Goal: Task Accomplishment & Management: Manage account settings

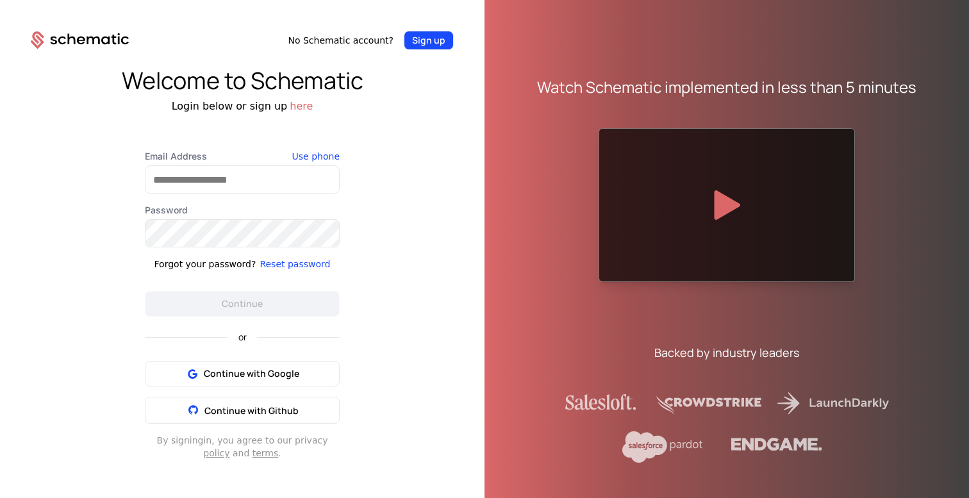
click at [440, 38] on button "Sign up" at bounding box center [429, 40] width 50 height 19
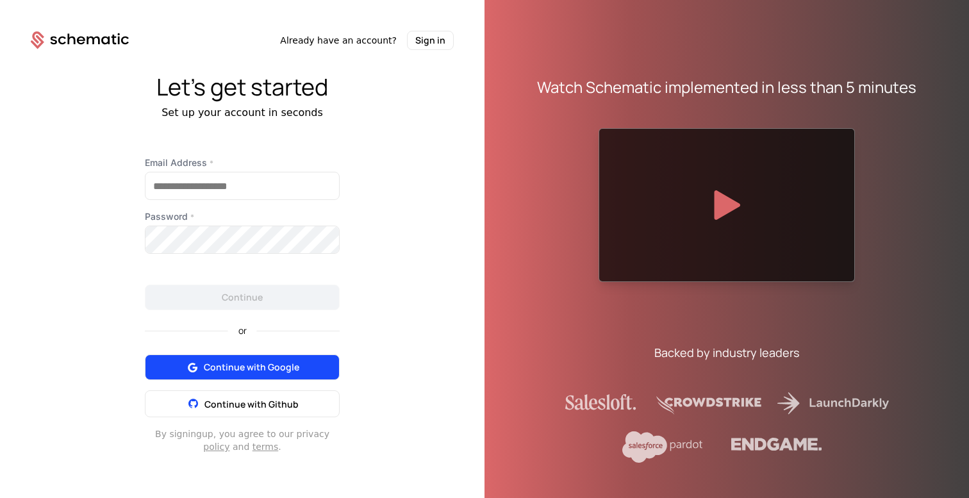
click at [251, 373] on span "Continue with Google" at bounding box center [252, 367] width 96 height 13
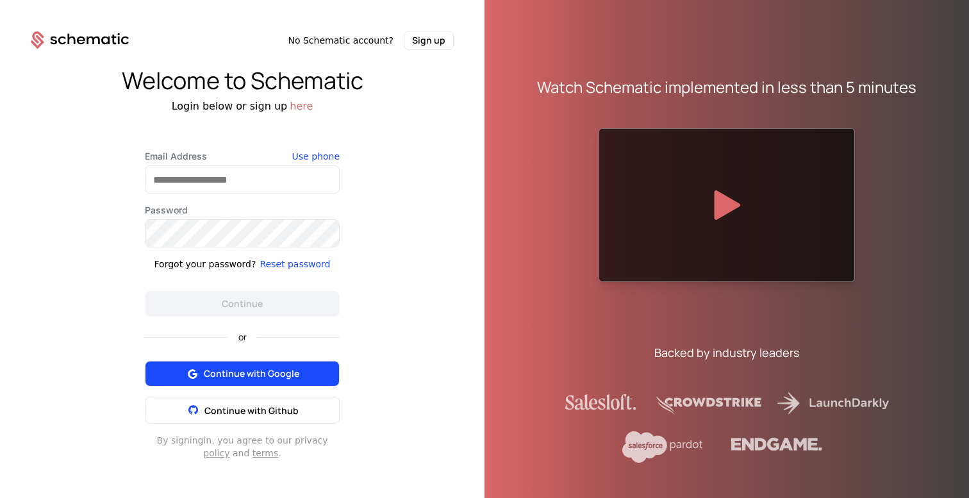
click at [272, 369] on span "Continue with Google" at bounding box center [252, 373] width 96 height 13
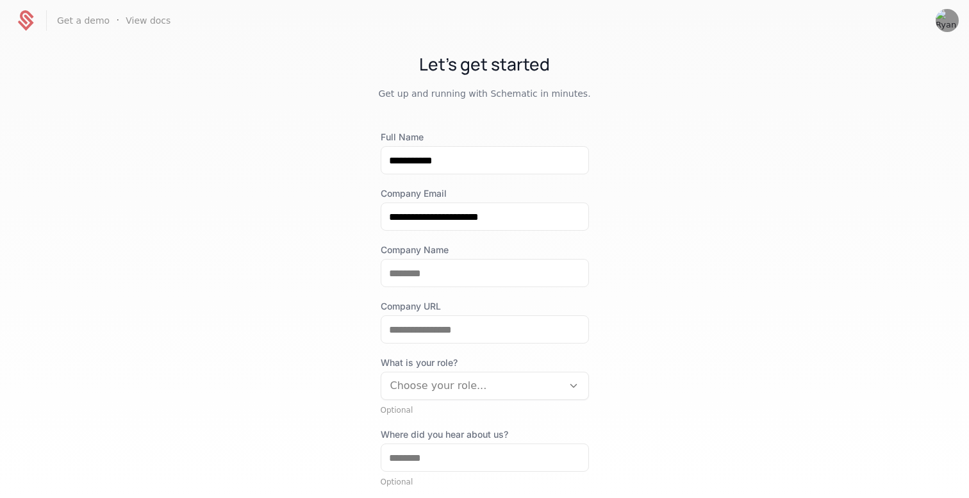
click at [23, 24] on icon at bounding box center [25, 20] width 31 height 31
click at [951, 23] on img "Open user button" at bounding box center [947, 20] width 23 height 23
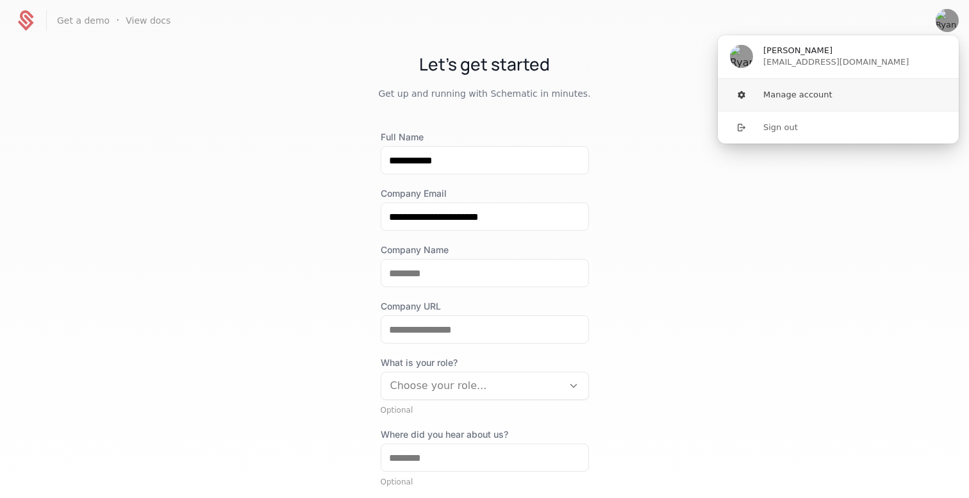
click at [828, 96] on button "Manage account" at bounding box center [838, 95] width 242 height 32
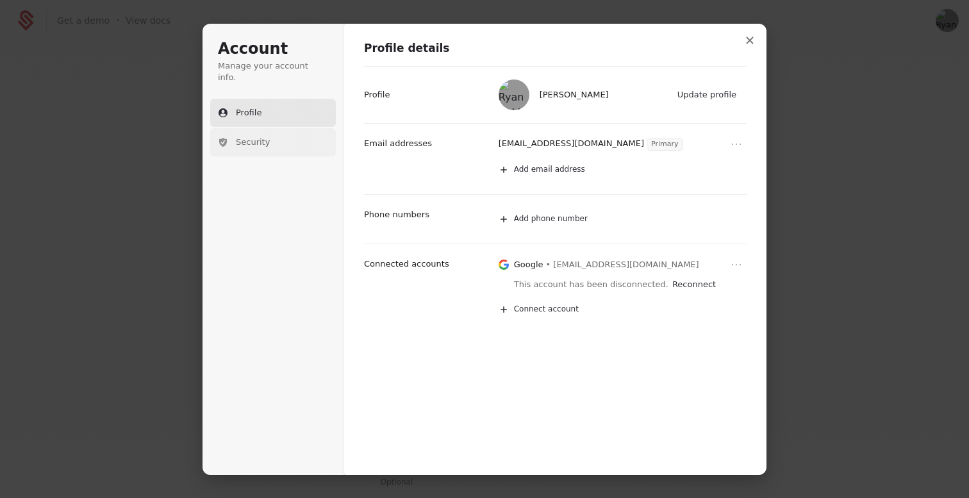
click at [270, 142] on button "Security" at bounding box center [273, 142] width 126 height 28
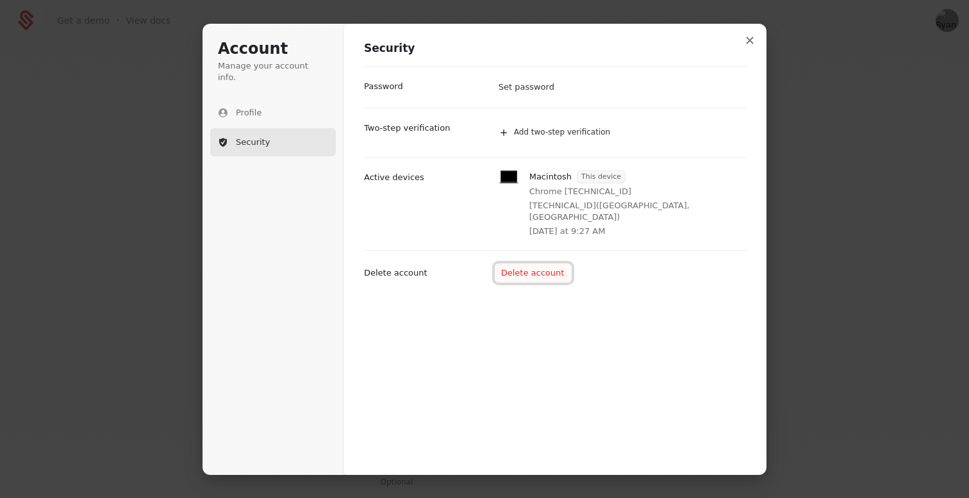
click at [536, 263] on button "Delete account" at bounding box center [534, 272] width 78 height 19
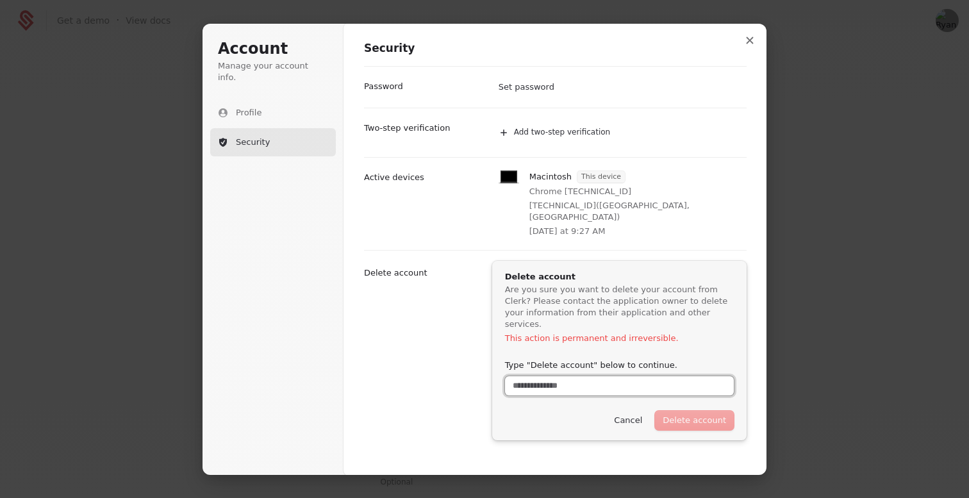
click at [601, 376] on input "Type "Delete account" below to continue." at bounding box center [619, 385] width 229 height 19
click at [711, 410] on button "Delete account" at bounding box center [694, 419] width 79 height 19
type input "**********"
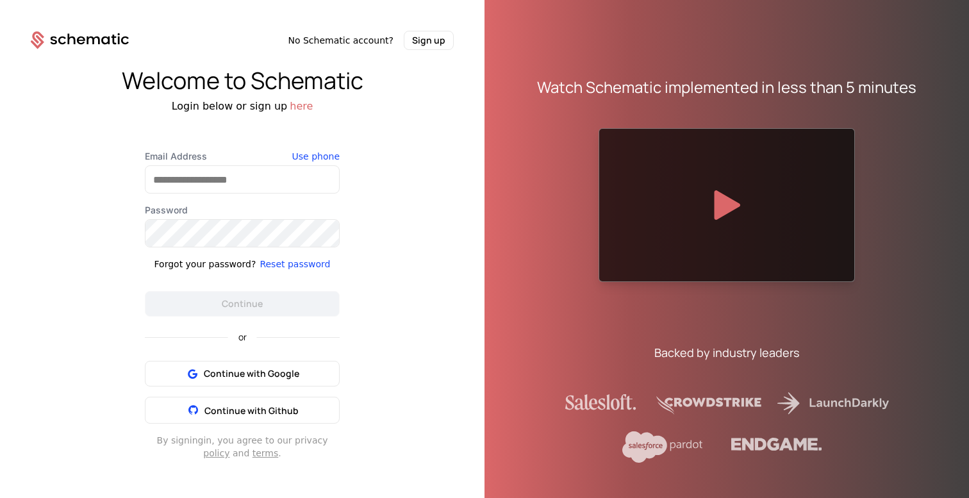
click at [72, 40] on icon at bounding box center [80, 40] width 98 height 18
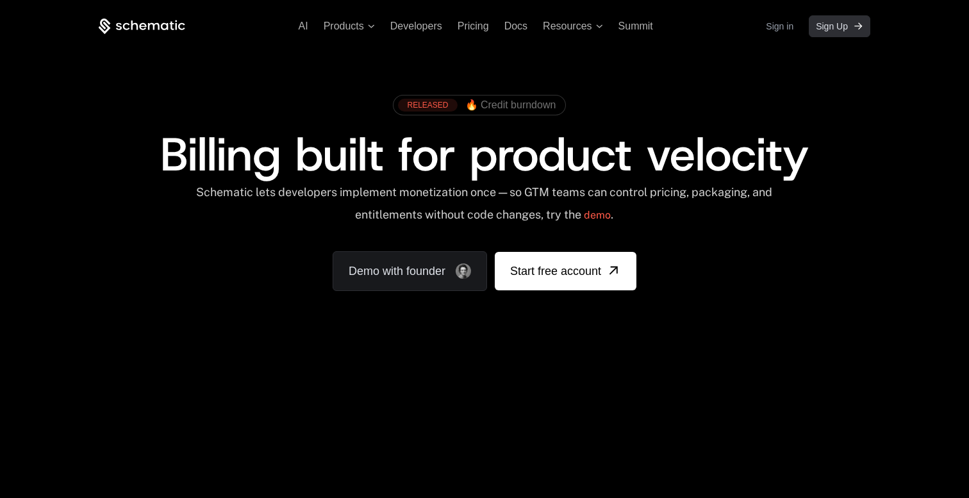
click at [843, 31] on span "Sign Up" at bounding box center [832, 26] width 32 height 13
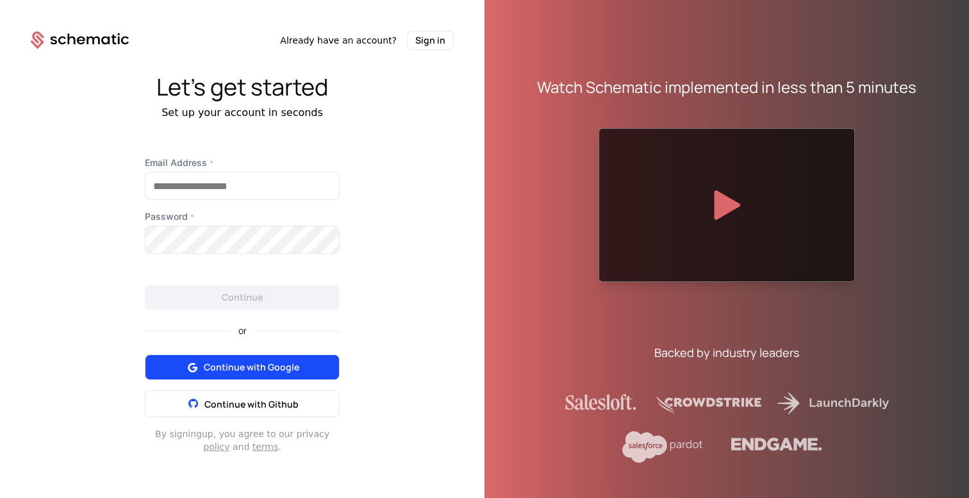
click at [260, 368] on span "Continue with Google" at bounding box center [252, 367] width 96 height 13
